Goal: Task Accomplishment & Management: Manage account settings

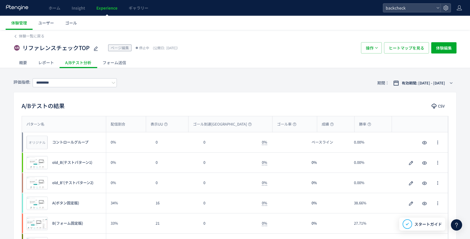
click at [326, 52] on div "リファレンスチェックTOP ページ編集 停止中 (公開日: 2025/02/28）" at bounding box center [184, 47] width 342 height 11
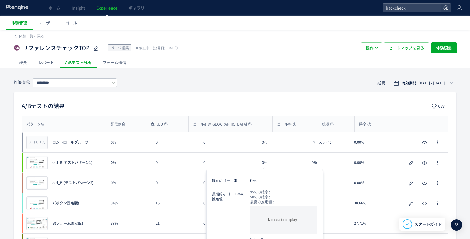
click at [298, 167] on div "0%" at bounding box center [282, 162] width 50 height 20
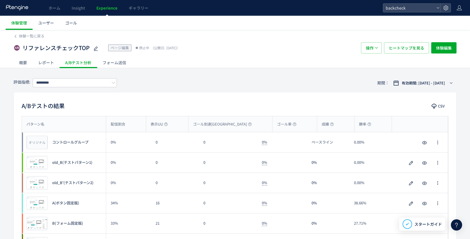
click at [239, 95] on div "A/Bテストの結果 CSV パターン名 配信割合 表示UU ゴール到達UU ゴール率 成績 勝率 パターン名 オリジナル プレビュー コントロールグループ 0…" at bounding box center [234, 226] width 443 height 268
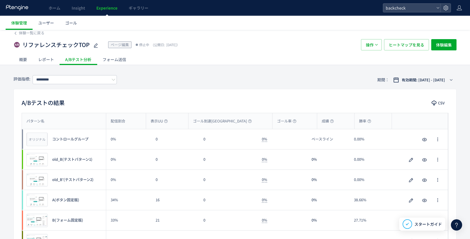
scroll to position [4, 0]
click at [89, 74] on input "*********" at bounding box center [75, 78] width 84 height 9
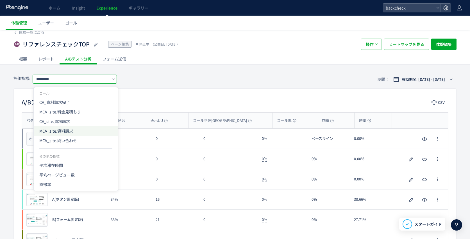
click at [85, 132] on span "MCV_site.資料請求" at bounding box center [75, 131] width 73 height 10
type input "**********"
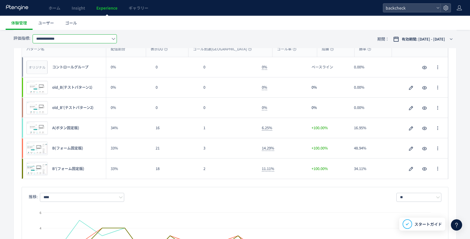
scroll to position [72, 0]
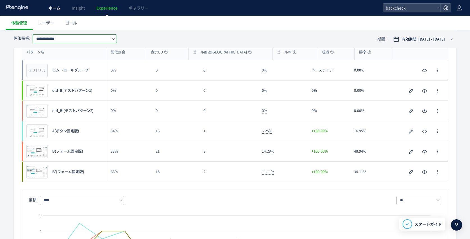
click at [55, 10] on span "ホーム" at bounding box center [55, 8] width 12 height 6
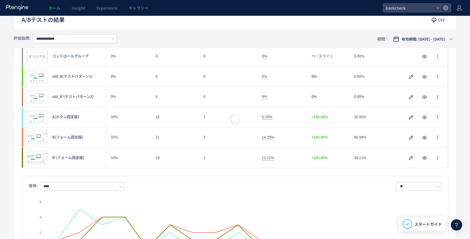
scroll to position [58, 0]
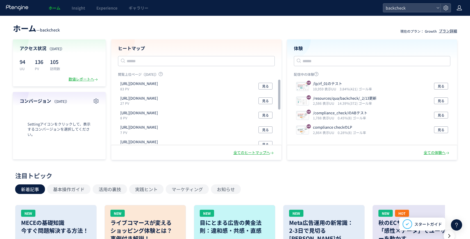
click at [459, 10] on icon at bounding box center [460, 8] width 6 height 6
click at [452, 19] on span "アカウント設定" at bounding box center [445, 22] width 28 height 6
